Goal: Complete application form: Complete application form

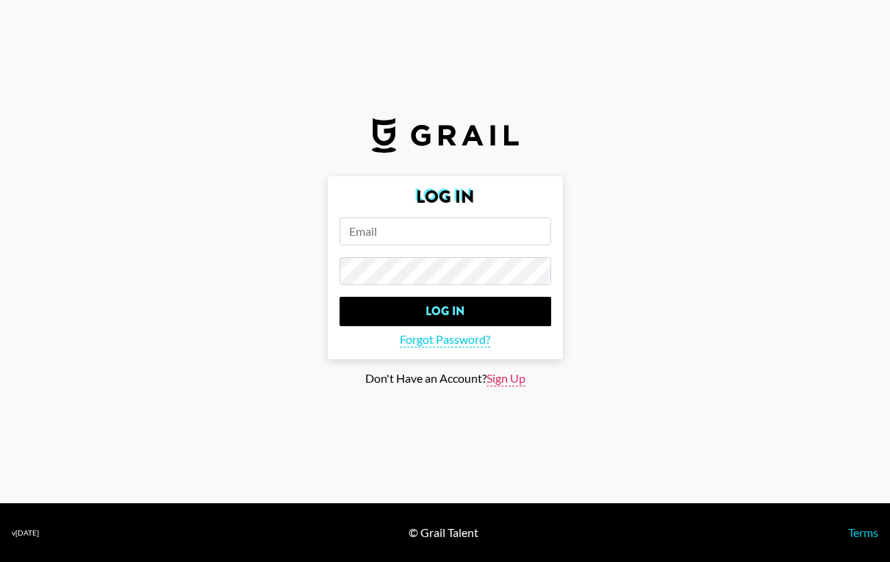
click at [510, 378] on span "Sign Up" at bounding box center [506, 378] width 39 height 15
type input "Sign Up"
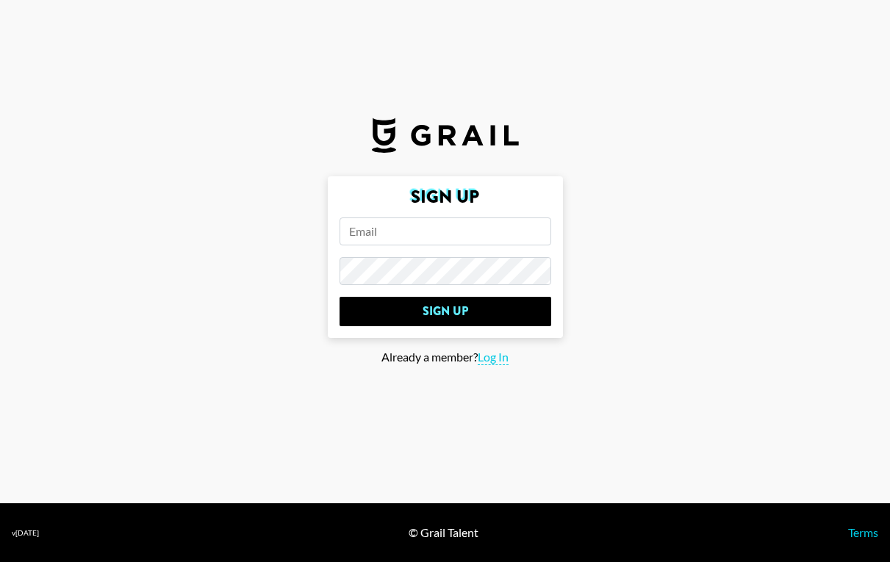
click at [405, 229] on input "email" at bounding box center [446, 232] width 212 height 28
type input "[EMAIL_ADDRESS][DOMAIN_NAME]"
click at [340, 297] on input "Sign Up" at bounding box center [446, 311] width 212 height 29
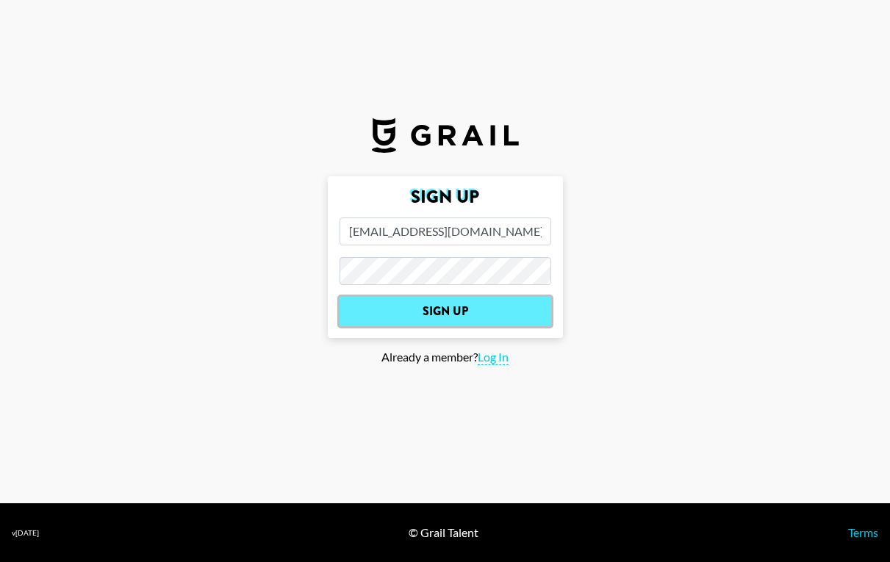
click at [468, 319] on input "Sign Up" at bounding box center [446, 311] width 212 height 29
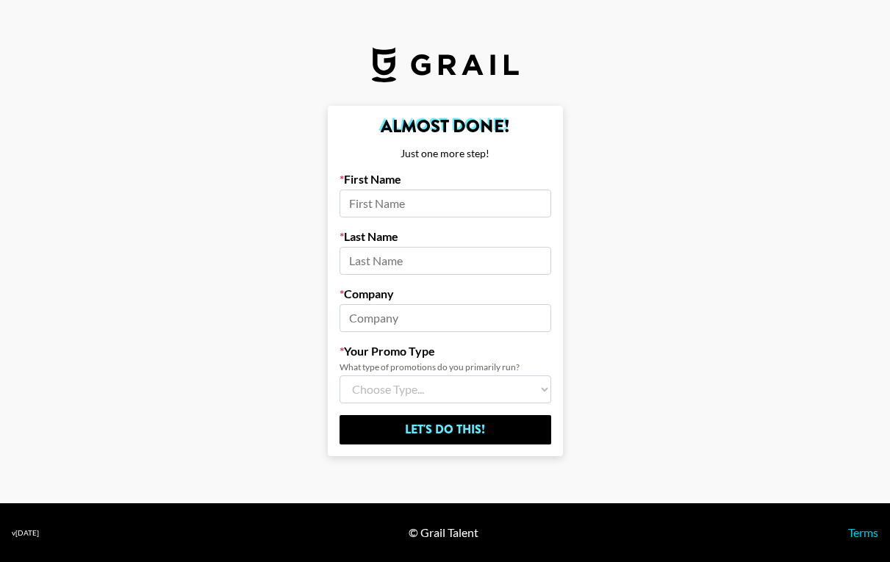
click at [455, 190] on input at bounding box center [446, 204] width 212 height 28
type input "Johandre"
click at [406, 251] on input at bounding box center [446, 261] width 212 height 28
type input "Matthysen"
click at [364, 318] on input at bounding box center [446, 318] width 212 height 28
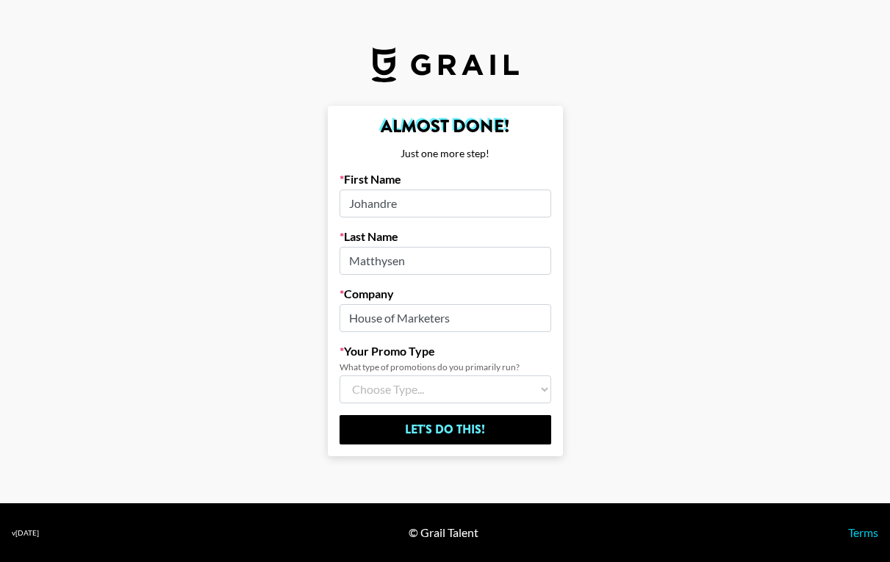
type input "House of Marketers"
click at [462, 392] on select "Choose Type... Song Promos Brand Promos Both (I work at an Agency)" at bounding box center [446, 390] width 212 height 28
select select "Multi"
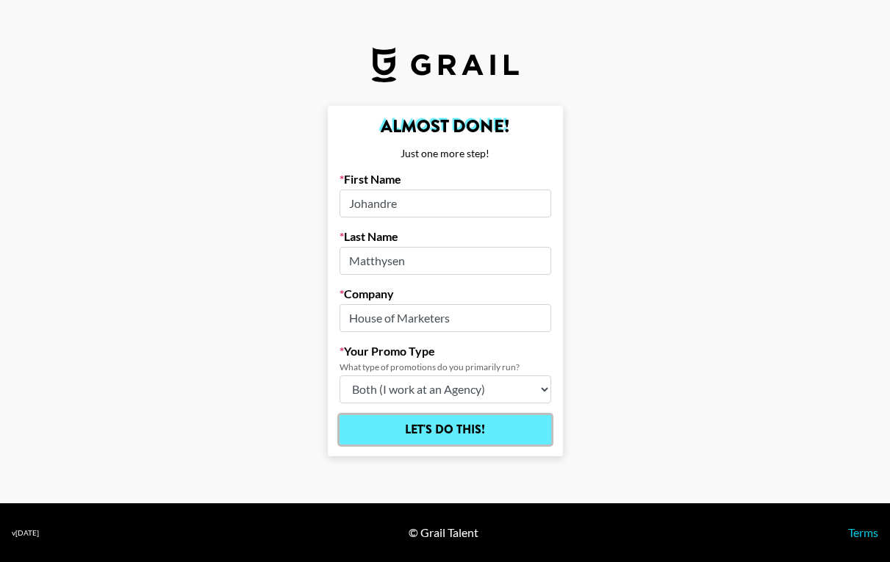
click at [466, 428] on input "Let's Do This!" at bounding box center [446, 429] width 212 height 29
select select "Song"
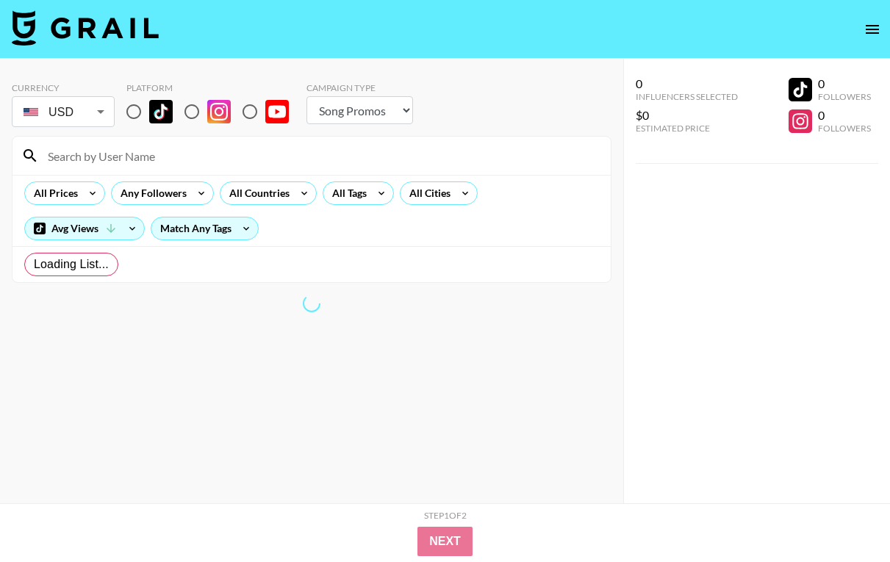
radio input "true"
select select "Brand"
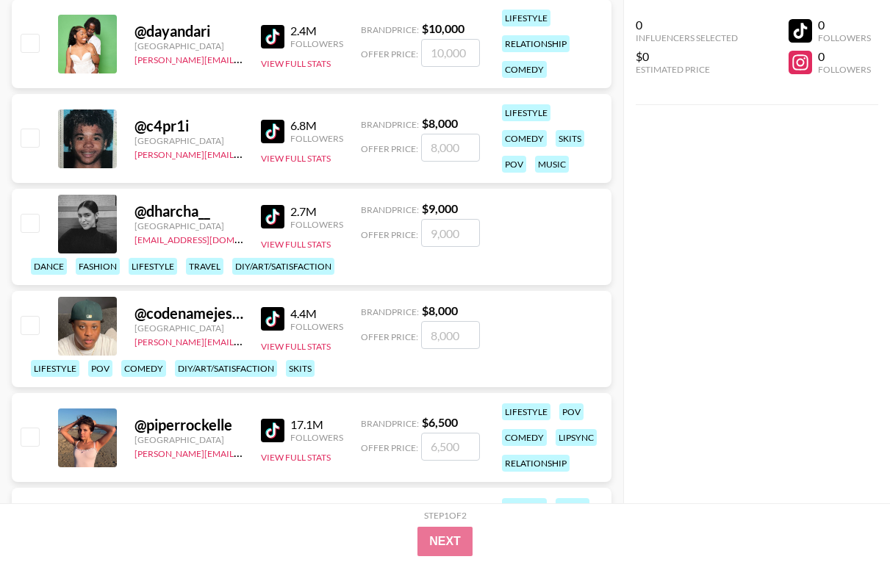
scroll to position [182, 0]
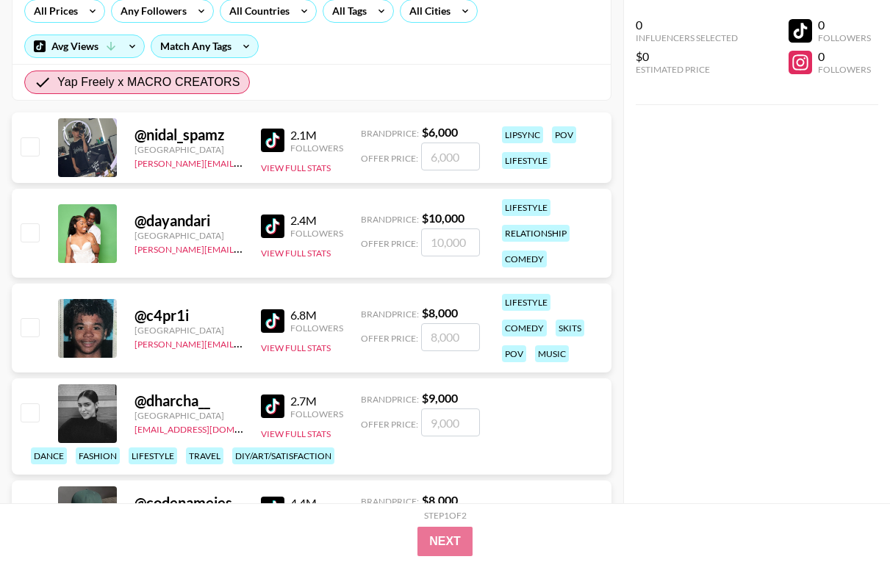
click at [30, 229] on input "checkbox" at bounding box center [30, 232] width 18 height 18
checkbox input "true"
type input "10000"
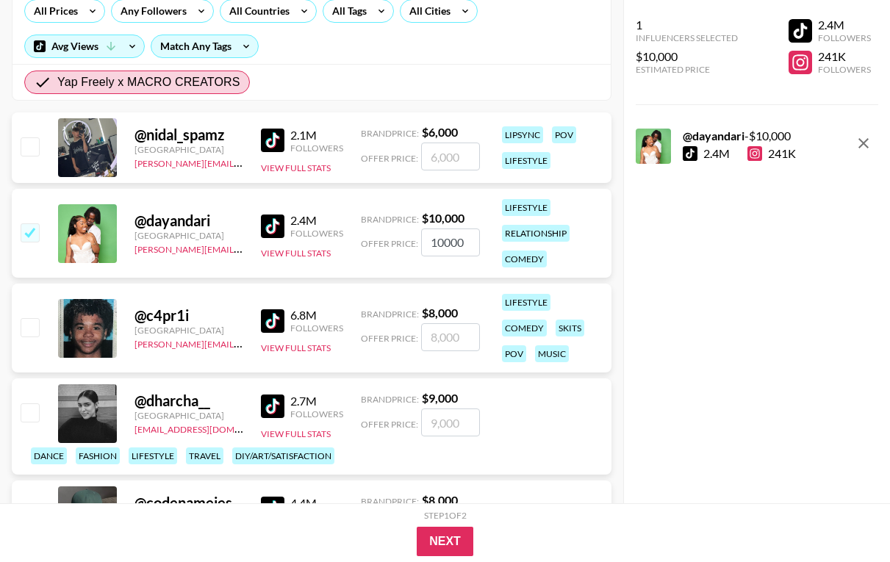
click at [30, 232] on input "checkbox" at bounding box center [30, 232] width 18 height 18
checkbox input "false"
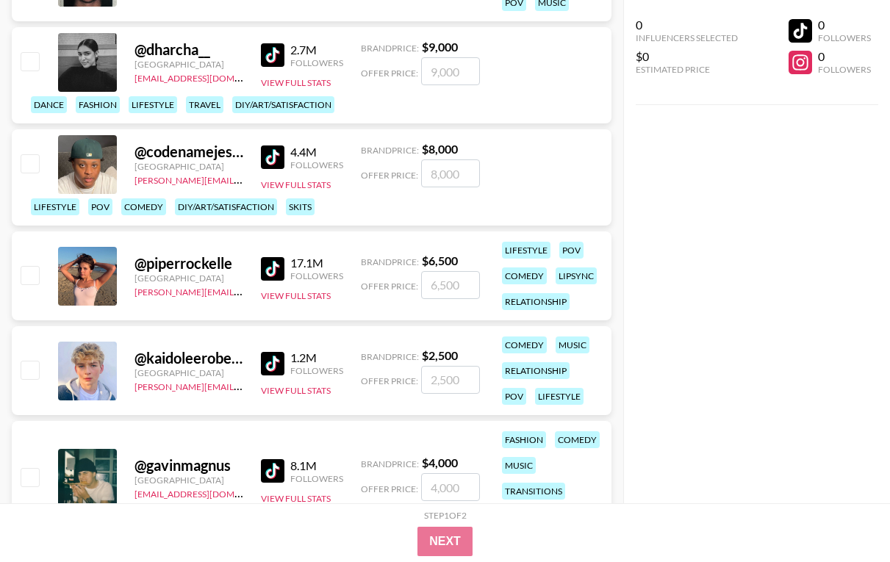
scroll to position [0, 0]
